Goal: Task Accomplishment & Management: Manage account settings

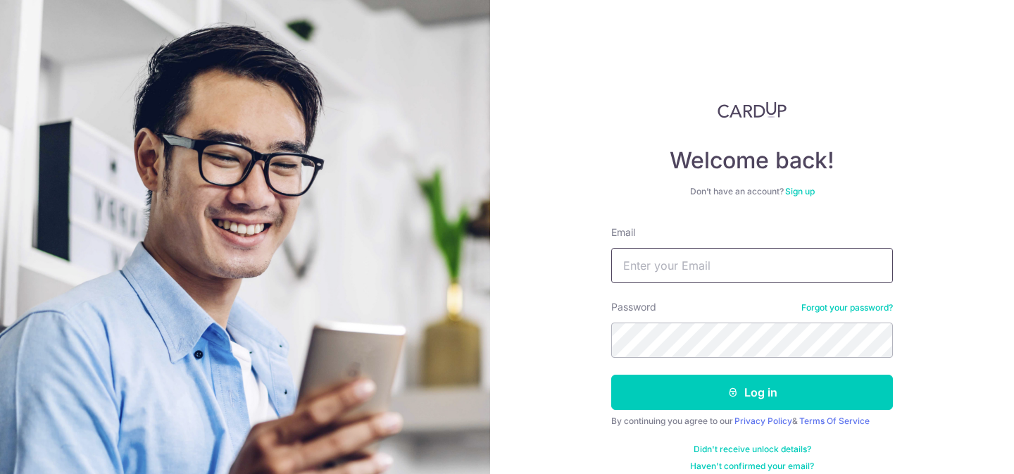
click at [697, 267] on input "Email" at bounding box center [752, 265] width 282 height 35
type input "[EMAIL_ADDRESS][DOMAIN_NAME]"
click at [611, 375] on button "Log in" at bounding box center [752, 392] width 282 height 35
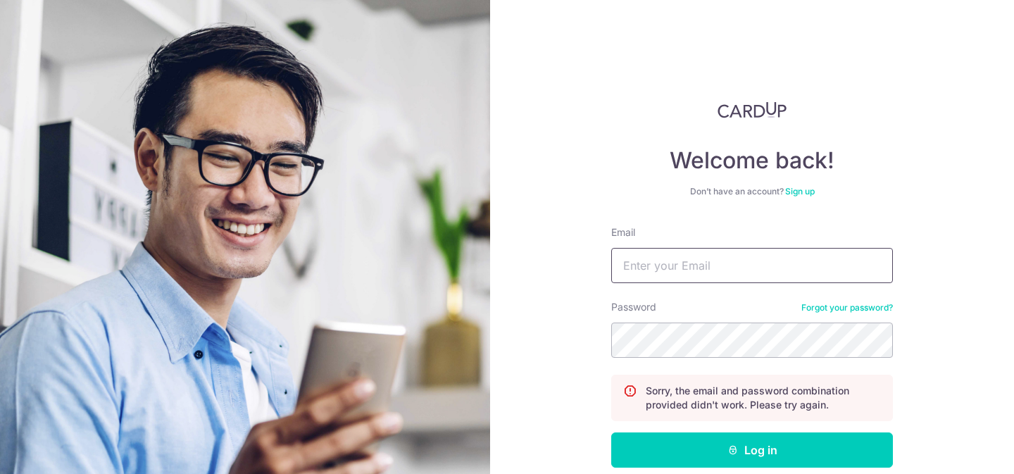
click at [701, 278] on input "Email" at bounding box center [752, 265] width 282 height 35
type input "[EMAIL_ADDRESS][DOMAIN_NAME]"
click at [611, 432] on button "Log in" at bounding box center [752, 449] width 282 height 35
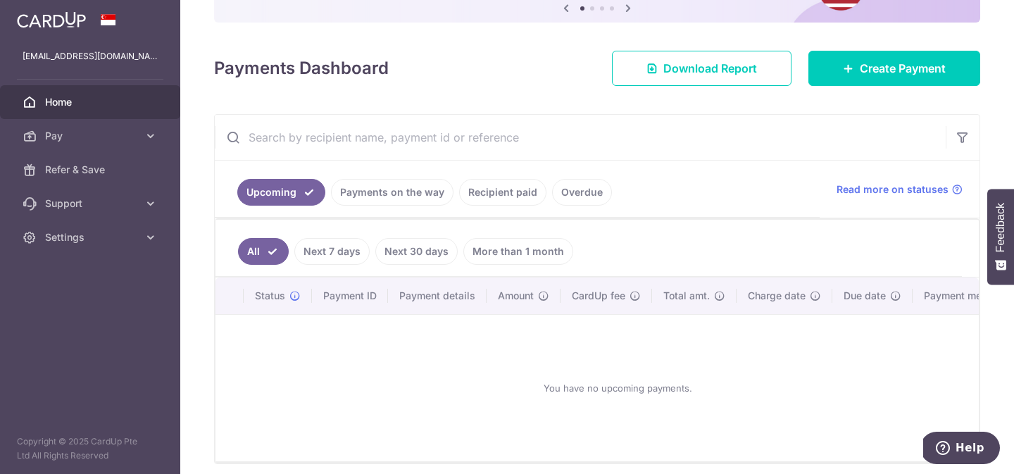
scroll to position [113, 0]
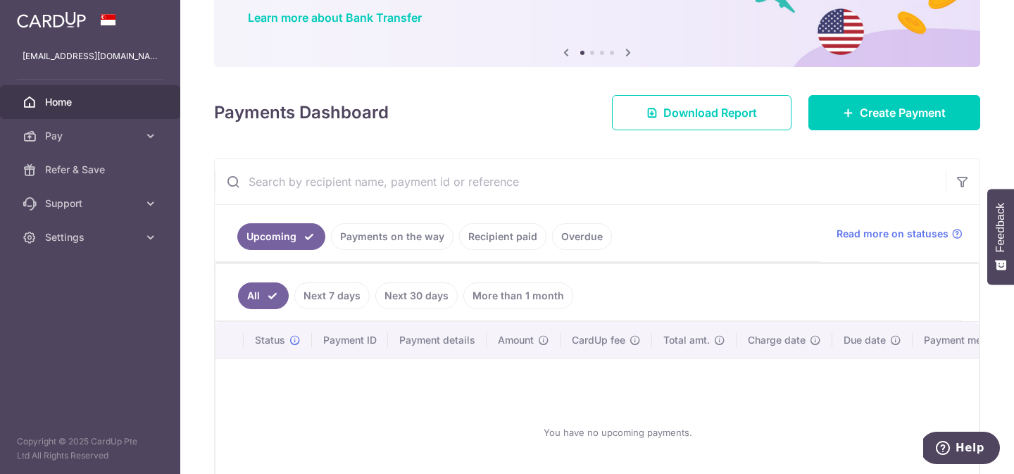
click at [518, 234] on link "Recipient paid" at bounding box center [502, 236] width 87 height 27
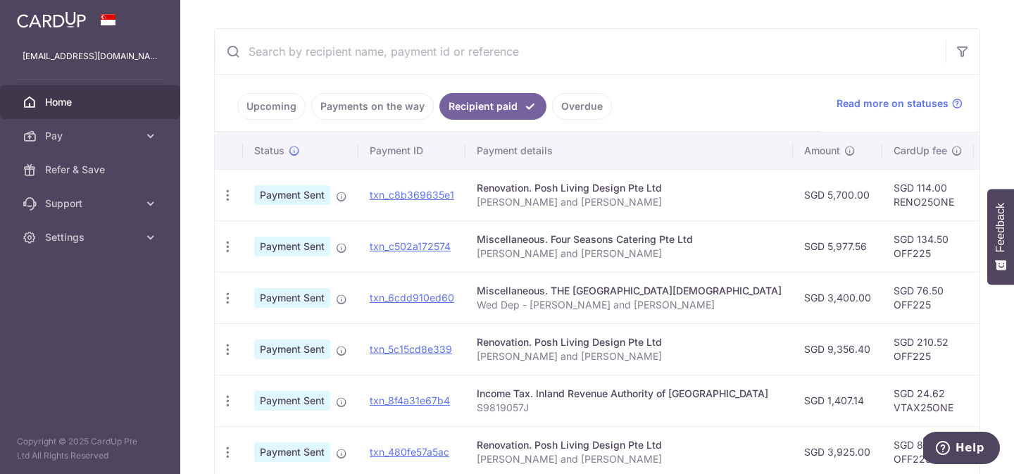
scroll to position [289, 0]
